Goal: Task Accomplishment & Management: Complete application form

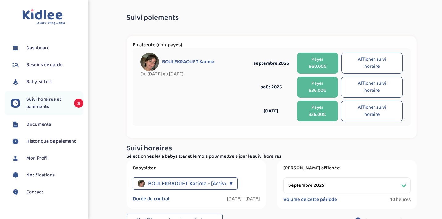
click at [370, 86] on button "Afficher suivi horaire" at bounding box center [371, 87] width 61 height 21
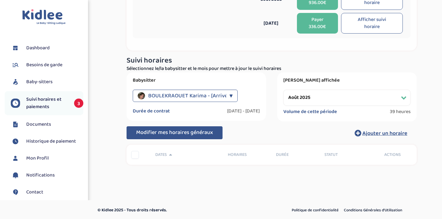
scroll to position [87, 0]
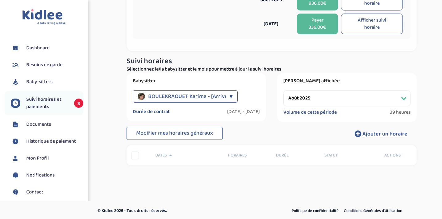
click at [216, 93] on span "BOULEKRAOUET Karima - [Arrivés à terme]" at bounding box center [199, 96] width 103 height 12
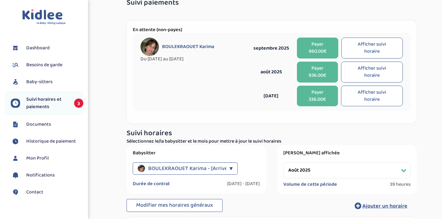
scroll to position [14, 0]
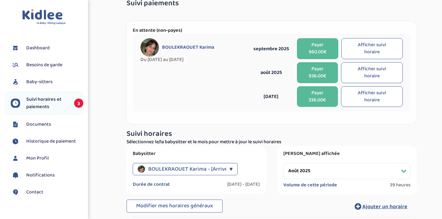
click at [368, 96] on button "Afficher suivi horaire" at bounding box center [372, 96] width 62 height 21
select select "juillet 2025"
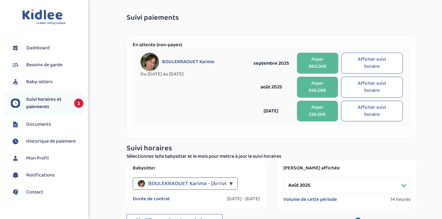
scroll to position [0, 0]
click at [316, 111] on button "Payer 336.00€" at bounding box center [317, 111] width 41 height 21
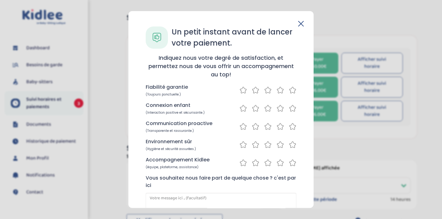
click at [290, 90] on icon at bounding box center [292, 90] width 7 height 8
click at [289, 109] on icon at bounding box center [292, 109] width 7 height 8
click at [291, 127] on icon at bounding box center [292, 127] width 7 height 8
click at [289, 145] on icon at bounding box center [292, 145] width 7 height 8
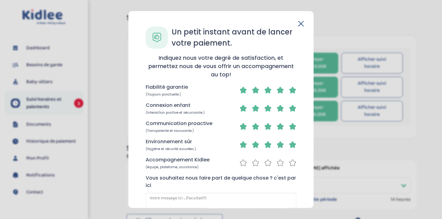
click at [279, 162] on icon at bounding box center [279, 163] width 7 height 8
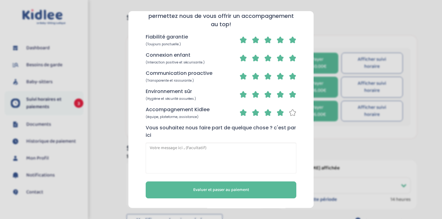
scroll to position [50, 0]
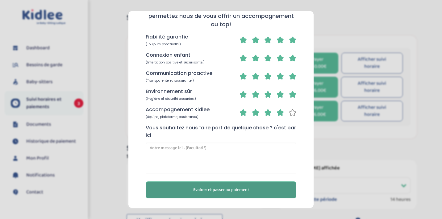
click at [257, 189] on button "Evaluer et passer au paiement" at bounding box center [221, 190] width 151 height 17
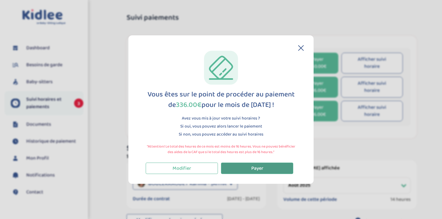
click at [264, 169] on button "Payer" at bounding box center [257, 168] width 72 height 11
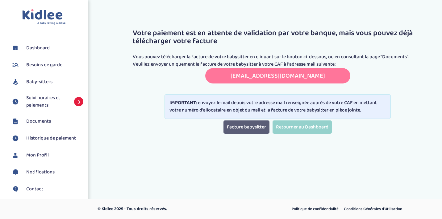
click at [252, 130] on link "Facture babysitter" at bounding box center [246, 127] width 46 height 13
click at [47, 122] on span "Documents" at bounding box center [38, 121] width 25 height 7
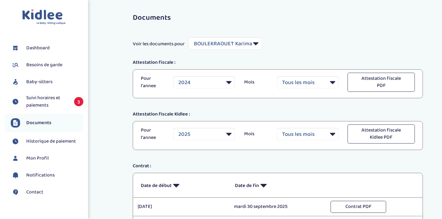
select select "34823"
select select "2024"
click at [51, 62] on span "Besoins de garde" at bounding box center [44, 64] width 36 height 7
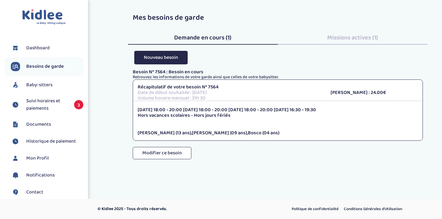
click at [58, 140] on span "Historique de paiement" at bounding box center [51, 141] width 50 height 7
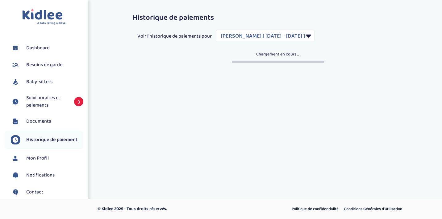
select select "1860"
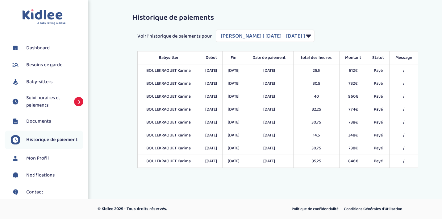
click at [51, 103] on span "Suivi horaires et paiements" at bounding box center [47, 101] width 42 height 15
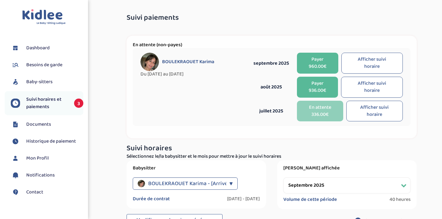
click at [369, 89] on button "Afficher suivi horaire" at bounding box center [371, 87] width 61 height 21
select select "août 2025"
click at [48, 64] on span "Besoins de garde" at bounding box center [44, 64] width 36 height 7
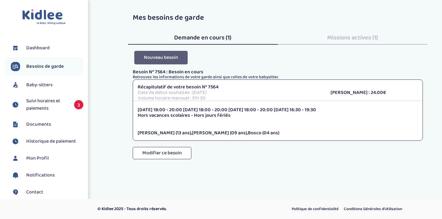
click at [169, 60] on button "Nouveau besoin" at bounding box center [160, 57] width 53 height 13
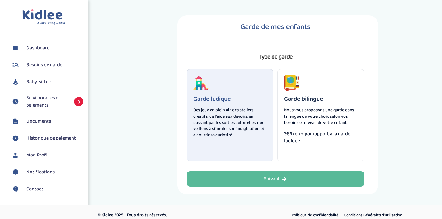
click at [228, 128] on p "Des jeux en plein air, des ateliers créatifs, de l'aide aux devoirs, en passant…" at bounding box center [230, 122] width 74 height 31
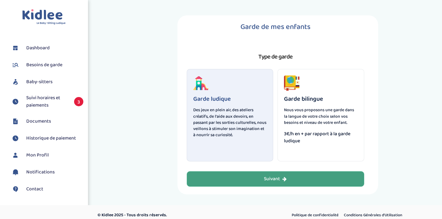
click at [278, 179] on div "Suivant" at bounding box center [275, 179] width 23 height 7
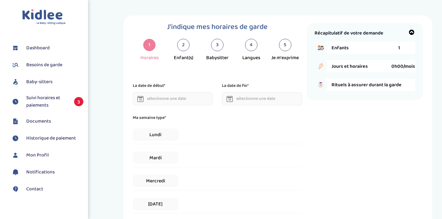
scroll to position [6, 0]
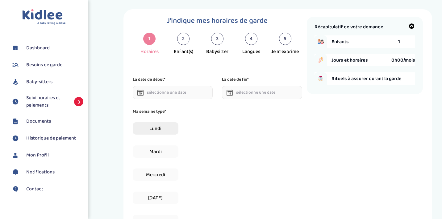
click at [162, 128] on span "Lundi" at bounding box center [156, 128] width 46 height 12
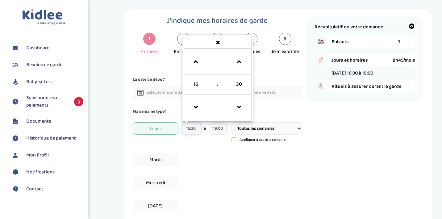
click at [194, 129] on input "16:30" at bounding box center [191, 128] width 19 height 12
click at [198, 84] on span "16" at bounding box center [196, 84] width 17 height 17
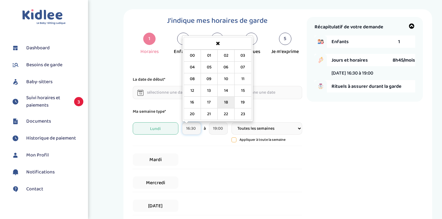
click at [227, 104] on td "18" at bounding box center [225, 103] width 17 height 12
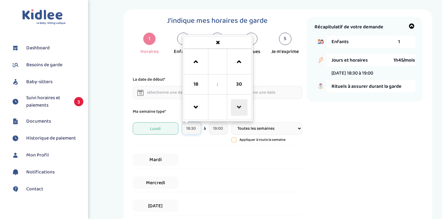
click at [237, 111] on span at bounding box center [239, 107] width 17 height 17
type input "18:00"
click at [218, 130] on input "19:00" at bounding box center [218, 128] width 19 height 12
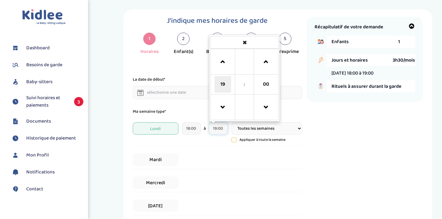
click at [224, 83] on span "19" at bounding box center [222, 84] width 17 height 17
click at [219, 114] on td "20" at bounding box center [218, 115] width 17 height 12
type input "20:00"
click at [161, 161] on span "Mardi" at bounding box center [156, 160] width 46 height 12
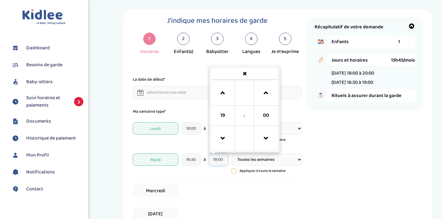
click at [223, 160] on input "19:00" at bounding box center [218, 160] width 19 height 12
click at [266, 94] on span at bounding box center [266, 93] width 17 height 17
click at [264, 92] on span at bounding box center [266, 93] width 17 height 17
type input "19:30"
click at [151, 190] on span "Mercredi" at bounding box center [156, 191] width 46 height 12
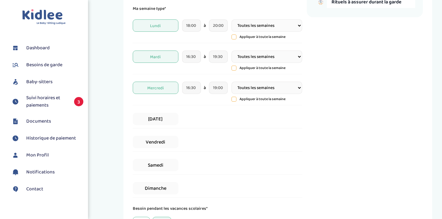
scroll to position [113, 0]
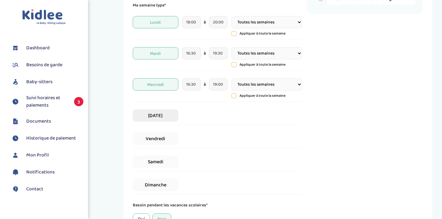
click at [164, 119] on span "[DATE]" at bounding box center [156, 116] width 46 height 12
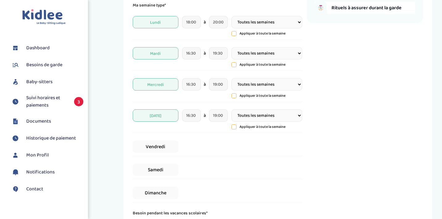
click at [155, 83] on span "Mercredi" at bounding box center [156, 84] width 46 height 12
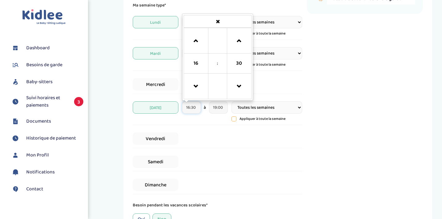
click at [193, 108] on input "16:30" at bounding box center [191, 107] width 19 height 12
click at [196, 42] on span at bounding box center [196, 41] width 17 height 17
click at [237, 87] on span at bounding box center [239, 86] width 17 height 17
type input "18:15"
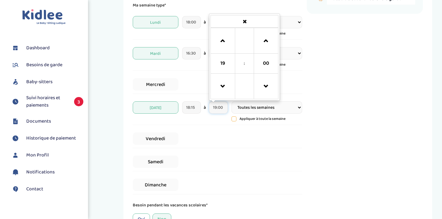
click at [218, 104] on input "19:00" at bounding box center [218, 107] width 19 height 12
click at [223, 41] on span at bounding box center [222, 41] width 17 height 17
type input "20:00"
click at [188, 108] on input "18:15" at bounding box center [191, 107] width 19 height 12
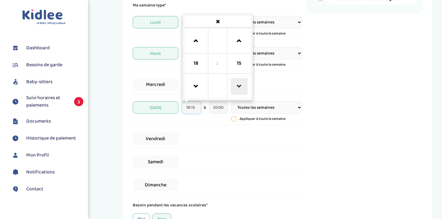
click at [234, 87] on span at bounding box center [239, 86] width 17 height 17
type input "18:00"
click at [156, 139] on span "Vendredi" at bounding box center [156, 139] width 46 height 12
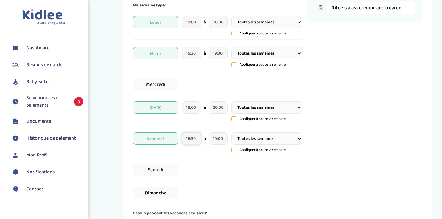
click at [193, 141] on input "16:30" at bounding box center [191, 139] width 19 height 12
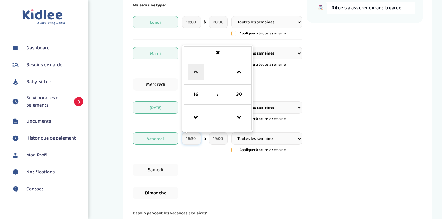
click at [196, 72] on span at bounding box center [196, 72] width 17 height 17
click at [239, 118] on span at bounding box center [239, 118] width 17 height 17
click at [239, 119] on span at bounding box center [239, 118] width 17 height 17
type input "18:00"
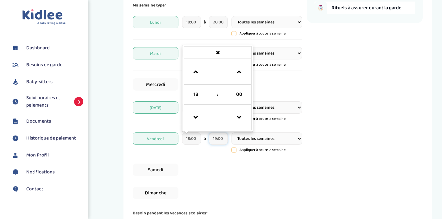
click at [219, 139] on input "19:00" at bounding box center [218, 139] width 19 height 12
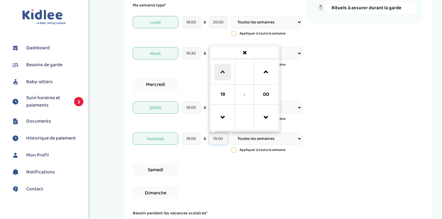
click at [223, 71] on span at bounding box center [222, 72] width 17 height 17
type input "20:00"
click at [188, 158] on div "Ma semaine type* [DATE] 18:00 à 20:00 Toutes les semaines Toutes les 2 semaines…" at bounding box center [217, 102] width 169 height 201
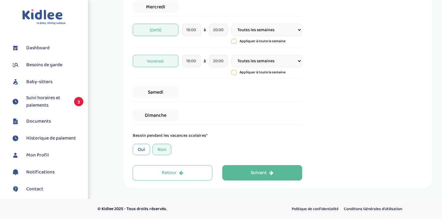
scroll to position [191, 0]
click at [161, 148] on div "Non" at bounding box center [161, 149] width 19 height 11
click at [140, 149] on div "Oui" at bounding box center [141, 149] width 17 height 11
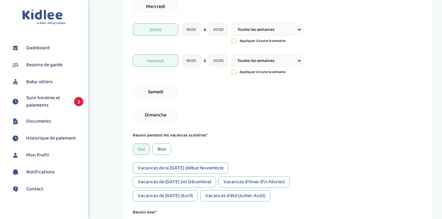
click at [163, 148] on div "Non" at bounding box center [161, 149] width 19 height 11
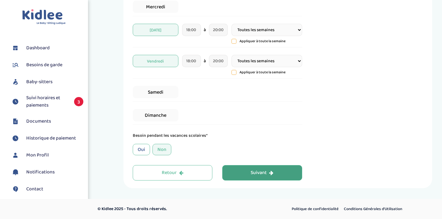
click at [253, 173] on div "Suivant" at bounding box center [261, 173] width 23 height 7
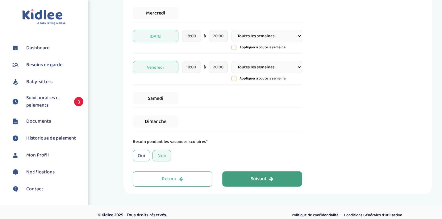
scroll to position [23, 0]
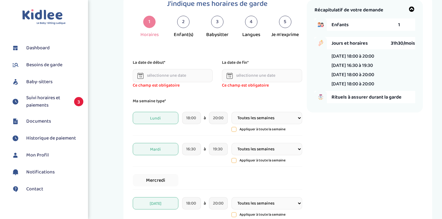
click at [161, 76] on input "text" at bounding box center [173, 75] width 80 height 13
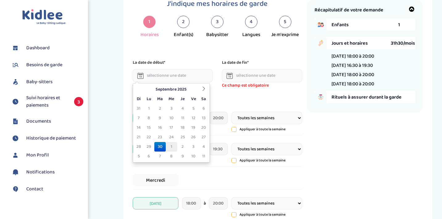
click at [172, 146] on td "1" at bounding box center [171, 147] width 11 height 10
type input "[DATE]"
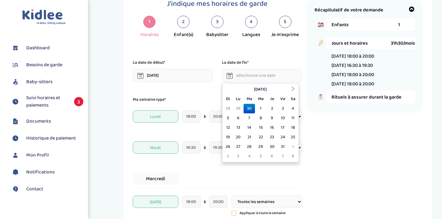
click at [241, 79] on input "text" at bounding box center [262, 75] width 80 height 13
click at [291, 88] on icon at bounding box center [293, 89] width 4 height 4
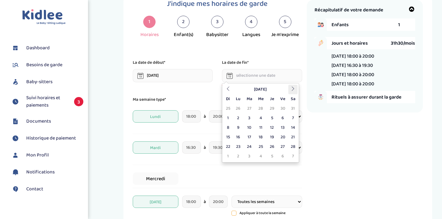
click at [291, 88] on icon at bounding box center [293, 89] width 4 height 4
click at [250, 146] on td "30" at bounding box center [248, 147] width 11 height 10
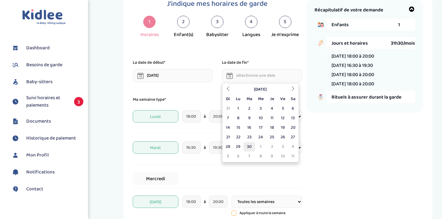
type input "[DATE]"
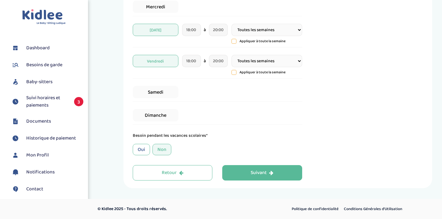
scroll to position [191, 0]
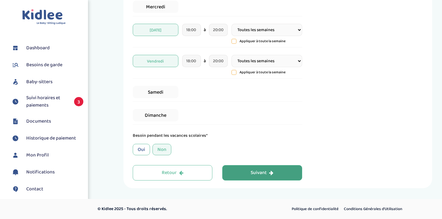
click at [247, 172] on button "Suivant" at bounding box center [262, 172] width 80 height 15
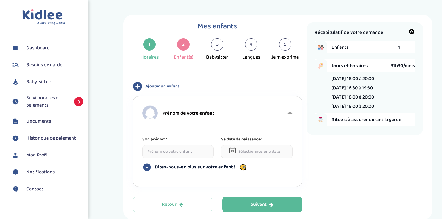
scroll to position [0, 0]
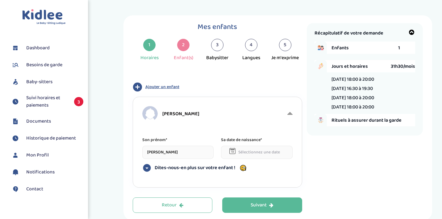
type input "[PERSON_NAME]"
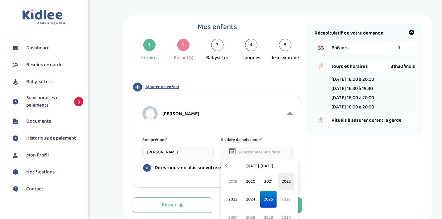
click at [286, 183] on span "2022" at bounding box center [286, 181] width 16 height 17
click at [224, 163] on th at bounding box center [225, 167] width 7 height 10
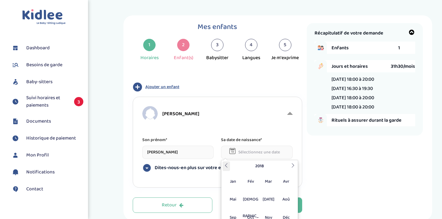
click at [224, 163] on th at bounding box center [225, 167] width 7 height 10
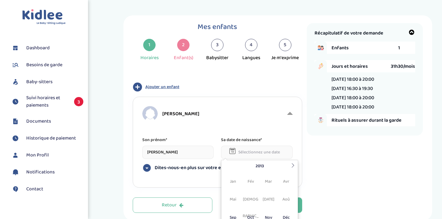
click at [224, 163] on table "[DATE][PERSON_NAME] Mar Avr Mai Jui [DATE] Aoû Sep Oct Nov Déc [DATE] Vider" at bounding box center [259, 195] width 74 height 67
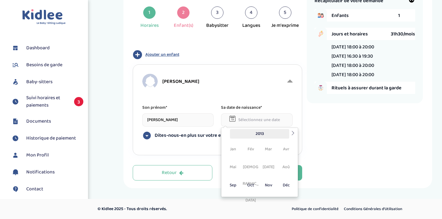
scroll to position [32, 0]
click at [251, 185] on span "Oct" at bounding box center [250, 185] width 16 height 17
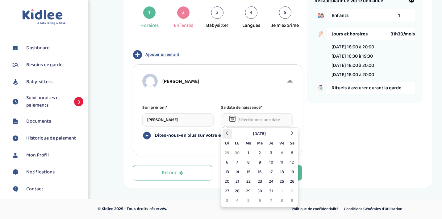
click at [226, 133] on icon at bounding box center [227, 133] width 4 height 4
click at [226, 133] on table "[DATE] Di Lu Ma Me Je [DEMOGRAPHIC_DATA] 25 26 27 28 29 30 31 1 2 3 4 5 6 7 8 9…" at bounding box center [259, 167] width 74 height 77
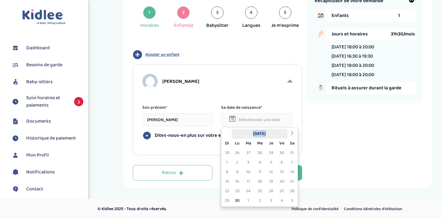
click at [250, 132] on th "[DATE]" at bounding box center [260, 134] width 56 height 10
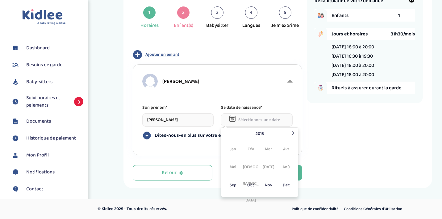
click at [248, 123] on input "text" at bounding box center [257, 120] width 72 height 13
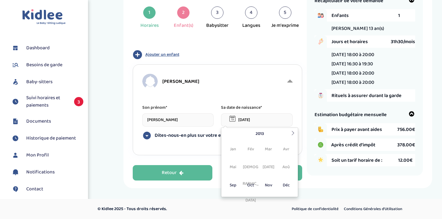
type input "[DATE]"
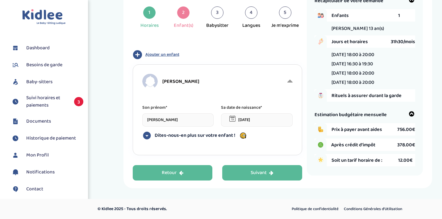
click at [180, 171] on icon "button" at bounding box center [181, 173] width 4 height 5
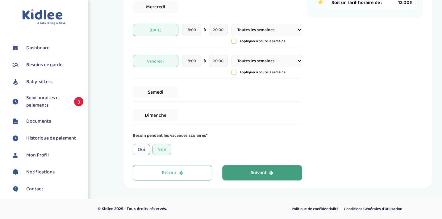
click at [262, 173] on div "Suivant" at bounding box center [261, 173] width 23 height 7
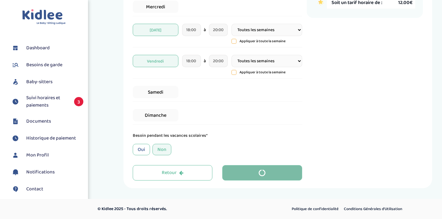
scroll to position [32, 0]
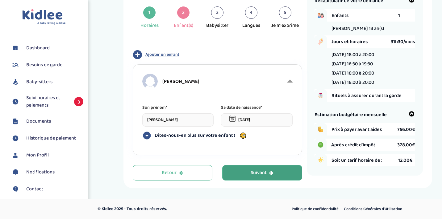
click at [161, 53] on span "Ajouter un enfant" at bounding box center [162, 55] width 34 height 6
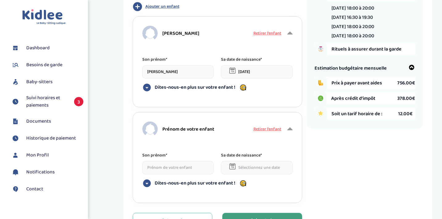
scroll to position [82, 0]
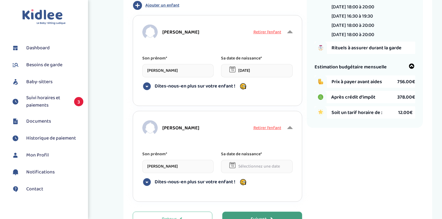
type input "[PERSON_NAME]"
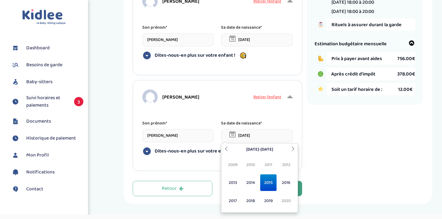
scroll to position [113, 0]
click at [268, 183] on span "2015" at bounding box center [268, 182] width 16 height 17
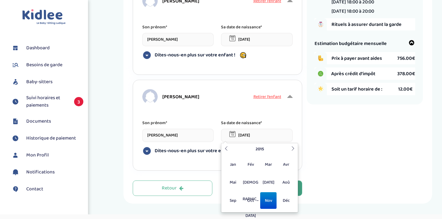
type input "[DATE]"
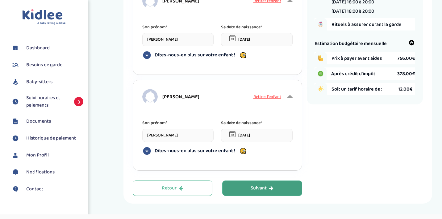
click at [200, 171] on div "Mes enfants 1 Horaires 2 Enfant(s) 3 Babysitter 4 Langues 5 Je m'exprime Type d…" at bounding box center [220, 53] width 174 height 286
click at [267, 190] on div "Suivant" at bounding box center [261, 188] width 23 height 7
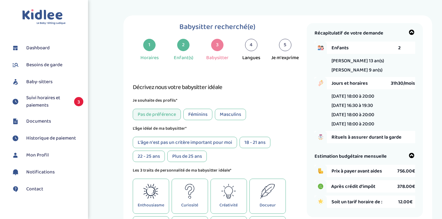
scroll to position [0, 0]
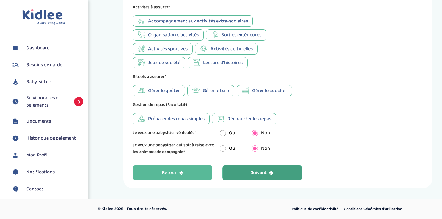
click at [186, 172] on button "Retour" at bounding box center [173, 172] width 80 height 15
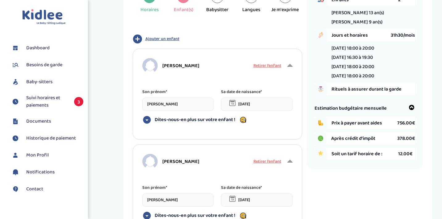
scroll to position [48, 0]
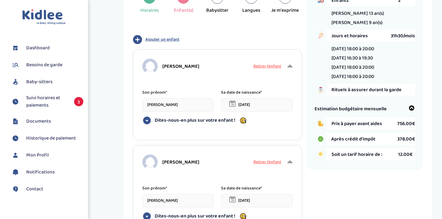
click at [170, 40] on span "Ajouter un enfant" at bounding box center [162, 39] width 34 height 6
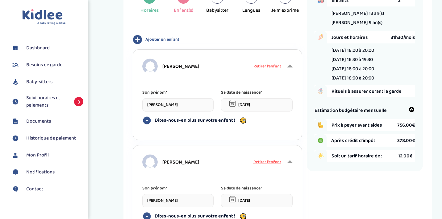
click at [166, 39] on span "Ajouter un enfant" at bounding box center [162, 39] width 34 height 6
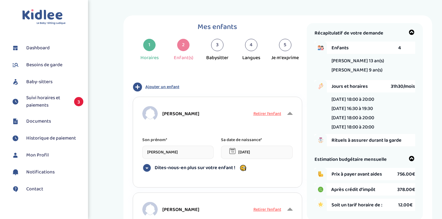
scroll to position [0, 0]
click at [158, 87] on span "Ajouter un enfant" at bounding box center [162, 87] width 34 height 6
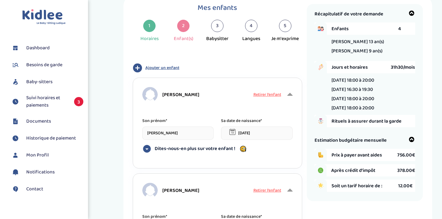
scroll to position [14, 0]
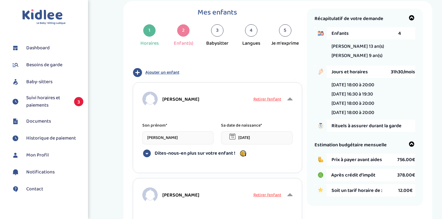
click at [153, 71] on span "Ajouter un enfant" at bounding box center [162, 72] width 34 height 6
click at [136, 73] on icon "button" at bounding box center [137, 72] width 9 height 9
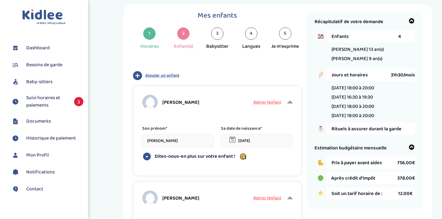
scroll to position [10, 0]
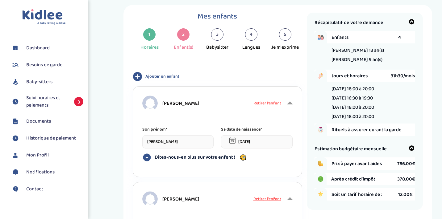
click at [399, 37] on span "4" at bounding box center [399, 38] width 3 height 8
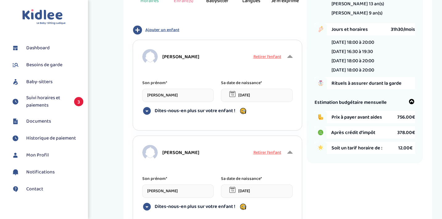
scroll to position [54, 0]
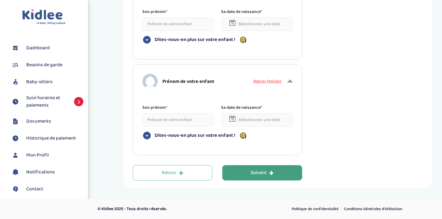
click at [266, 170] on div "Suivant" at bounding box center [261, 173] width 23 height 7
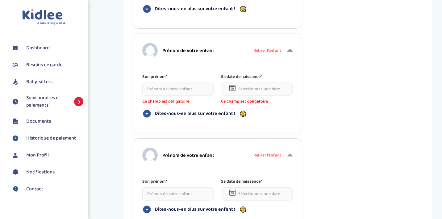
scroll to position [270, 0]
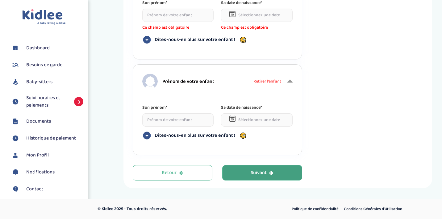
click at [259, 178] on button "Suivant" at bounding box center [262, 172] width 80 height 15
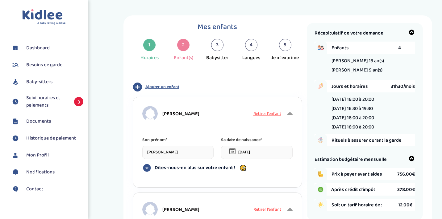
scroll to position [0, 0]
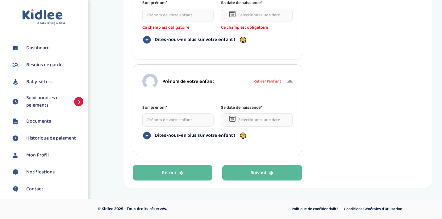
click at [176, 172] on div "Retour" at bounding box center [173, 173] width 22 height 7
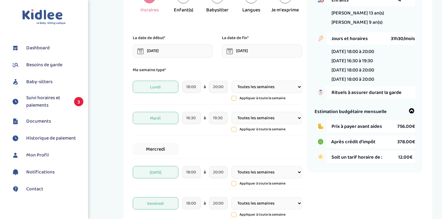
scroll to position [10, 0]
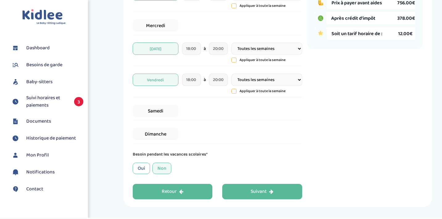
click at [180, 192] on icon "button" at bounding box center [181, 191] width 4 height 5
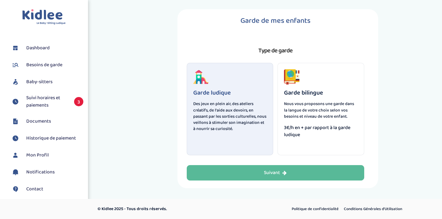
scroll to position [6, 0]
click at [240, 119] on p "Des jeux en plein air, des ateliers créatifs, de l'aide aux devoirs, en passant…" at bounding box center [230, 116] width 74 height 31
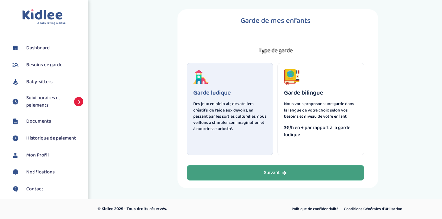
click at [256, 172] on button "Suivant" at bounding box center [275, 172] width 177 height 15
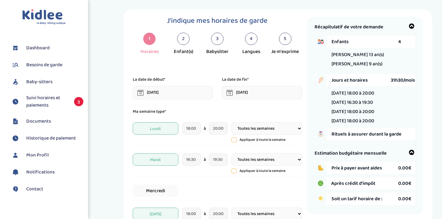
click at [216, 41] on div "3" at bounding box center [217, 39] width 12 height 12
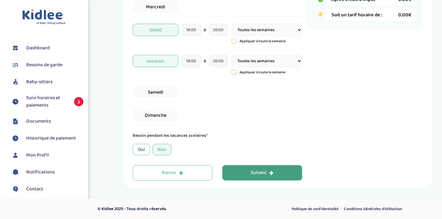
click at [278, 175] on button "Suivant" at bounding box center [262, 172] width 80 height 15
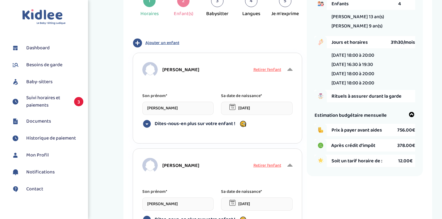
scroll to position [23, 0]
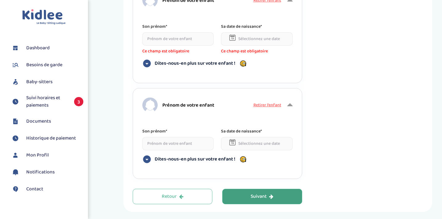
click at [274, 189] on button "Suivant" at bounding box center [262, 196] width 80 height 15
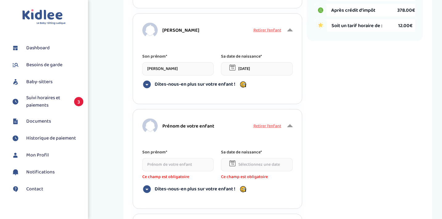
scroll to position [189, 0]
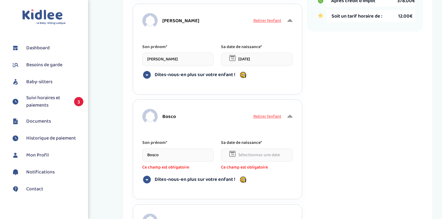
type input "Bosco"
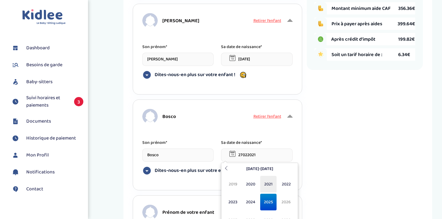
click at [268, 184] on span "2021" at bounding box center [268, 184] width 16 height 17
click at [251, 154] on input "[DATE]" at bounding box center [257, 155] width 72 height 13
click at [269, 184] on span "2021" at bounding box center [268, 184] width 16 height 17
click at [250, 185] on span "Fév" at bounding box center [250, 184] width 16 height 17
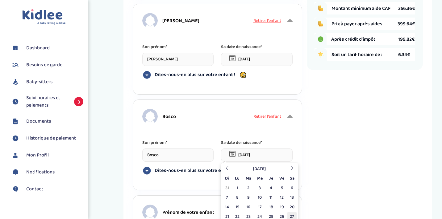
click at [292, 214] on td "27" at bounding box center [291, 217] width 9 height 10
type input "[DATE]"
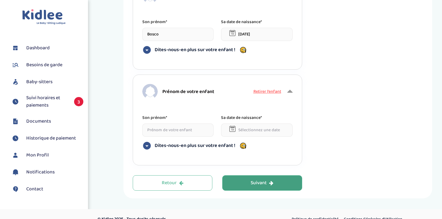
click at [253, 180] on div "Suivant" at bounding box center [261, 183] width 23 height 7
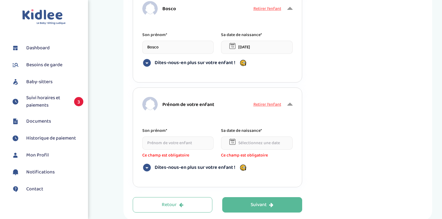
scroll to position [299, 0]
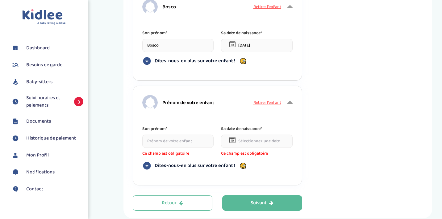
click at [273, 101] on span "Retirer l’enfant" at bounding box center [267, 102] width 28 height 7
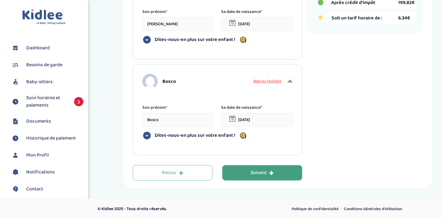
click at [264, 178] on button "Suivant" at bounding box center [262, 172] width 80 height 15
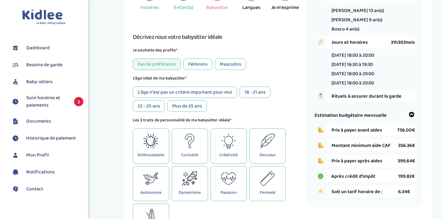
scroll to position [23, 0]
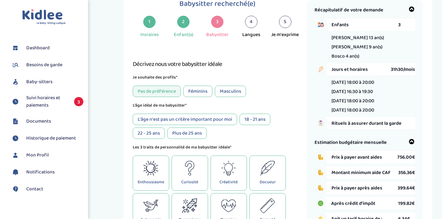
click at [202, 92] on div "Féminins" at bounding box center [197, 91] width 29 height 11
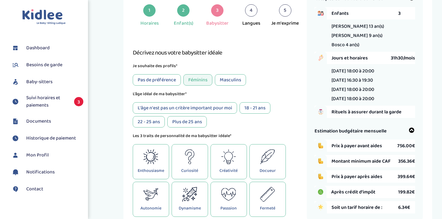
scroll to position [39, 0]
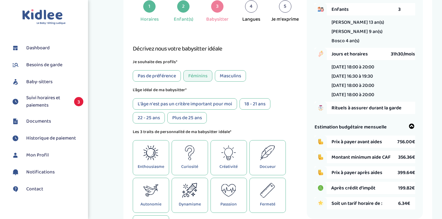
click at [174, 105] on div "L'âge n'est pas un critère important pour moi" at bounding box center [185, 103] width 104 height 11
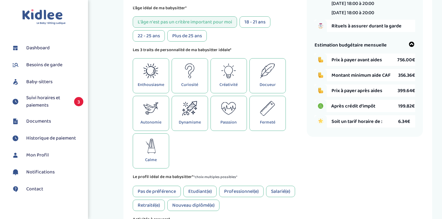
scroll to position [121, 0]
click at [153, 155] on div "Calme" at bounding box center [151, 150] width 36 height 35
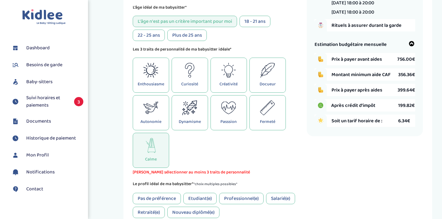
click at [152, 114] on icon at bounding box center [150, 108] width 15 height 15
click at [231, 81] on div "Créativité" at bounding box center [228, 75] width 36 height 35
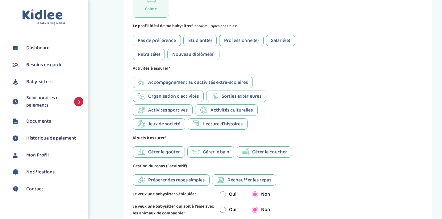
scroll to position [273, 0]
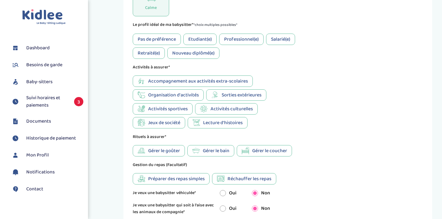
click at [159, 39] on div "Pas de préférence" at bounding box center [157, 39] width 48 height 11
click at [205, 82] on span "Accompagnement aux activités extra-scolaires" at bounding box center [198, 81] width 100 height 8
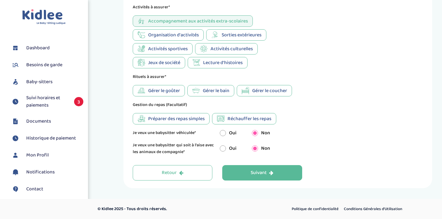
scroll to position [333, 0]
click at [213, 90] on span "Gérer le bain" at bounding box center [216, 91] width 27 height 8
click at [164, 91] on span "Gérer le goûter" at bounding box center [164, 91] width 32 height 8
click at [163, 92] on span "Gérer le goûter" at bounding box center [164, 91] width 32 height 8
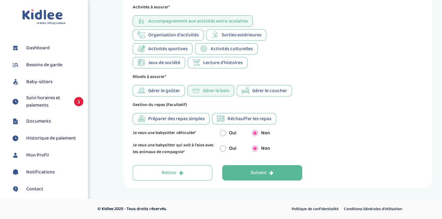
click at [193, 119] on span "Préparer des repas simples" at bounding box center [176, 119] width 56 height 8
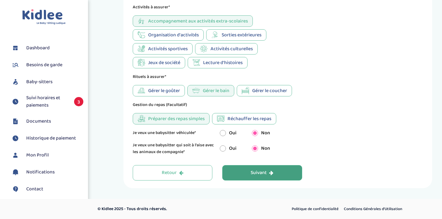
click at [247, 175] on button "Suivant" at bounding box center [262, 172] width 80 height 15
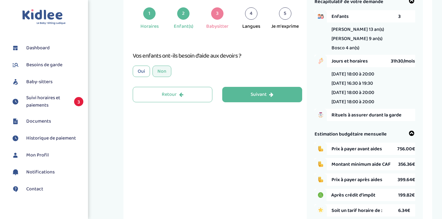
scroll to position [28, 0]
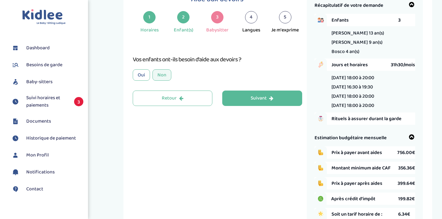
click at [140, 77] on div "Oui" at bounding box center [141, 74] width 17 height 11
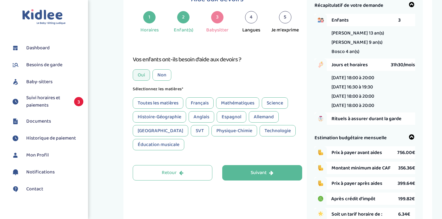
click at [168, 104] on div "Toutes les matières" at bounding box center [158, 102] width 51 height 11
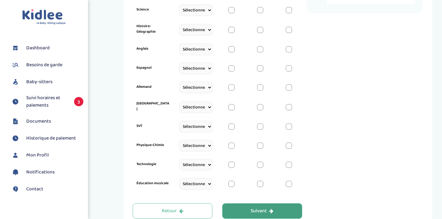
click at [257, 208] on div "Suivant" at bounding box center [261, 211] width 23 height 7
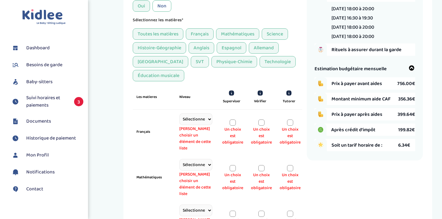
scroll to position [97, 0]
click at [165, 6] on div "Non" at bounding box center [161, 5] width 19 height 11
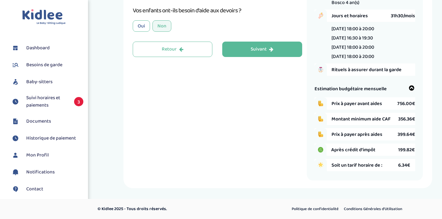
scroll to position [77, 0]
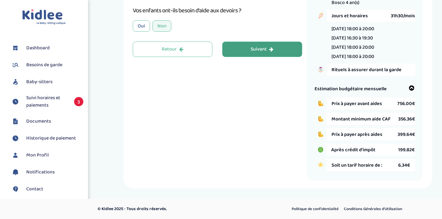
click at [267, 46] on div "Suivant" at bounding box center [261, 49] width 23 height 7
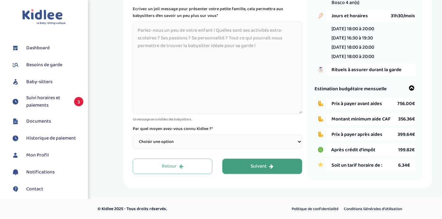
select select "1"
click at [253, 163] on div "Suivant" at bounding box center [261, 166] width 23 height 7
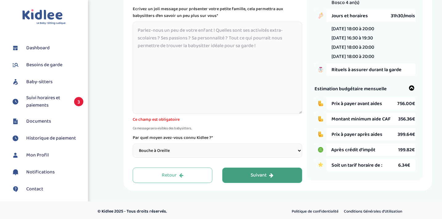
click at [243, 171] on button "Suivant" at bounding box center [262, 175] width 80 height 15
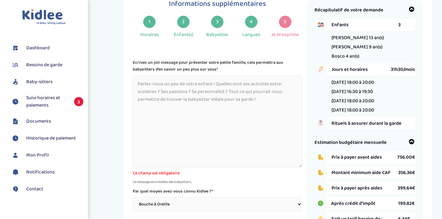
click at [155, 86] on textarea at bounding box center [217, 121] width 169 height 93
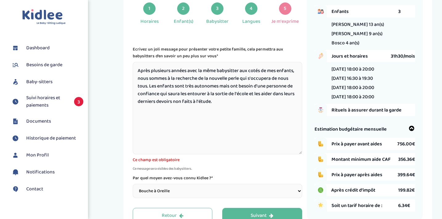
scroll to position [41, 0]
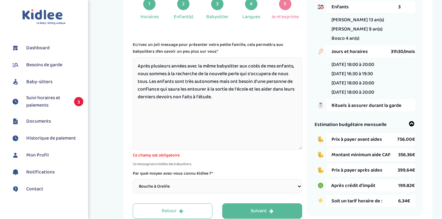
click at [233, 66] on textarea "Après plusieurs années avec la même babysitter aux cotés de mes enfants, nous s…" at bounding box center [217, 103] width 169 height 93
click at [240, 81] on textarea "Après plusieurs années avec la même babysitter aux cotés de mes enfants, nous s…" at bounding box center [217, 103] width 169 height 93
click at [257, 100] on textarea "Après plusieurs années avec la même babysitter aux cotés de mes enfants, nous s…" at bounding box center [217, 103] width 169 height 93
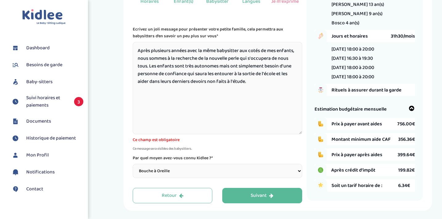
scroll to position [68, 0]
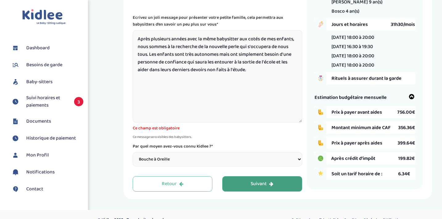
type textarea "Après plusieurs années avec la même babysitter aux cotés de mes enfants, nous s…"
click at [265, 180] on div "Informations supplémentaires 1 Horaires 2 Enfant(s) 3 Babysitter 4 Langues 5 Je…" at bounding box center [220, 73] width 174 height 237
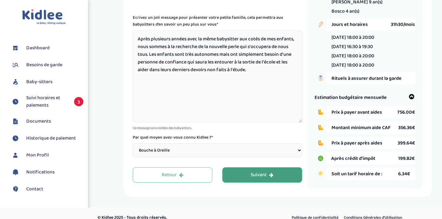
click at [262, 172] on div "Suivant" at bounding box center [261, 175] width 23 height 7
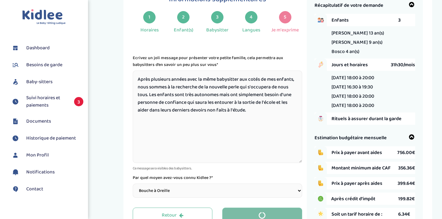
scroll to position [23, 0]
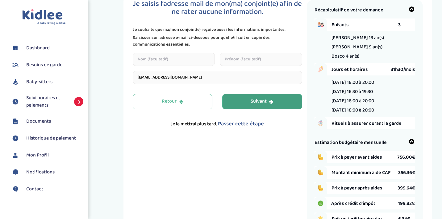
click at [263, 102] on div "Suivant" at bounding box center [261, 101] width 23 height 7
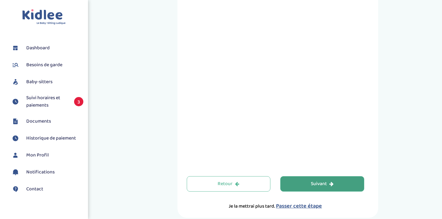
scroll to position [95, 0]
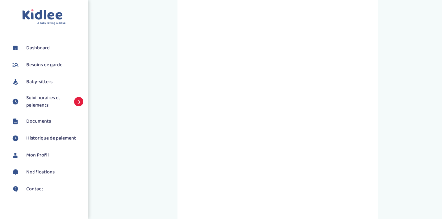
click at [164, 100] on div "Prenez RDV avec KIDLEE Type de garde Garde ludique Des jeux en plein air, des a…" at bounding box center [277, 126] width 319 height 412
click at [395, 112] on div "Prenez RDV avec KIDLEE Type de garde Garde ludique Des jeux en plein air, des a…" at bounding box center [277, 126] width 319 height 412
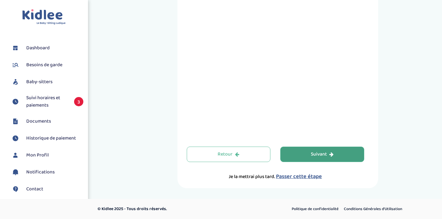
scroll to position [239, 0]
click at [316, 151] on div "Suivant" at bounding box center [322, 154] width 23 height 7
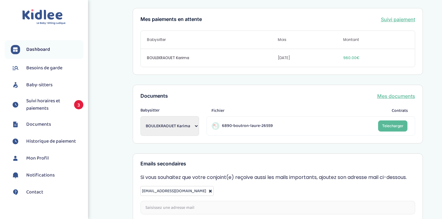
scroll to position [205, 0]
